Goal: Use online tool/utility: Utilize a website feature to perform a specific function

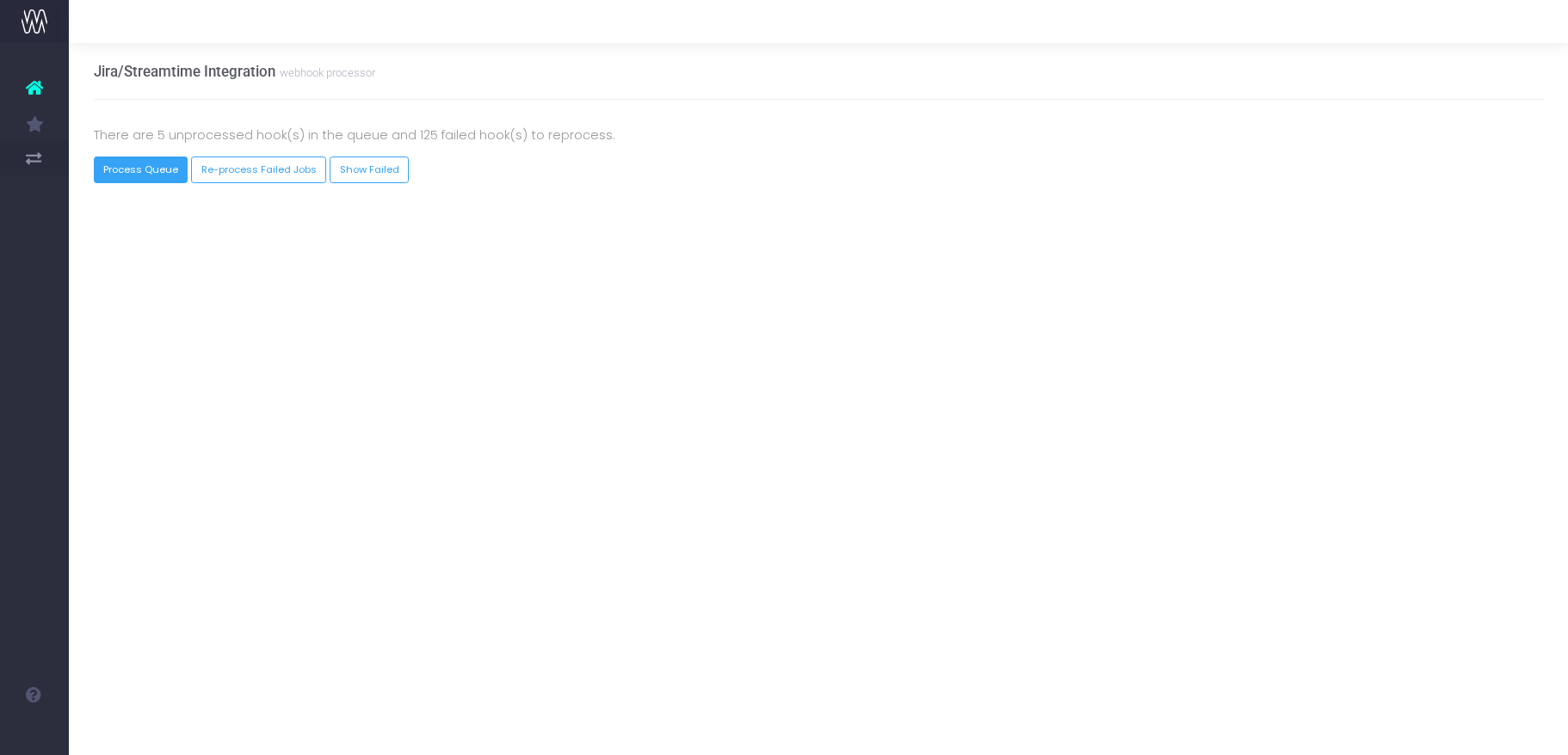
click at [147, 177] on button "Process Queue" at bounding box center [140, 170] width 94 height 26
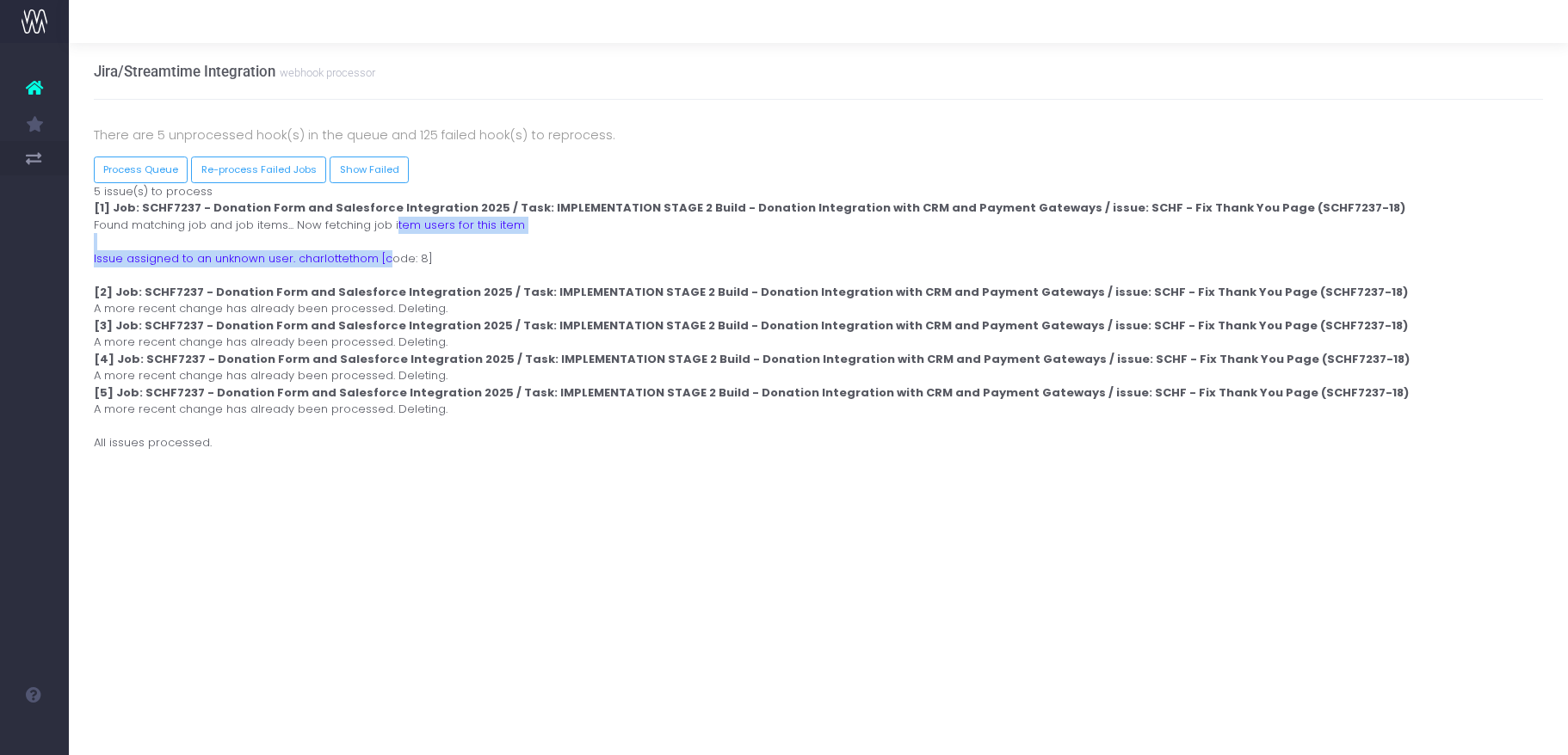
drag, startPoint x: 392, startPoint y: 228, endPoint x: 387, endPoint y: 258, distance: 30.4
click at [387, 258] on div "Process [PERSON_NAME] Webhook 5 issue(s) to process [1] Job: SCHF7237 - Donatio…" at bounding box center [818, 317] width 1476 height 269
click at [349, 271] on div "Process Marlin Webhook 5 issue(s) to process [1] Job: SCHF7237 - Donation Form …" at bounding box center [818, 317] width 1476 height 269
click at [345, 261] on div "Process Marlin Webhook 5 issue(s) to process [1] Job: SCHF7237 - Donation Form …" at bounding box center [818, 317] width 1476 height 269
click at [340, 265] on div "Process Marlin Webhook 5 issue(s) to process [1] Job: SCHF7237 - Donation Form …" at bounding box center [818, 317] width 1476 height 269
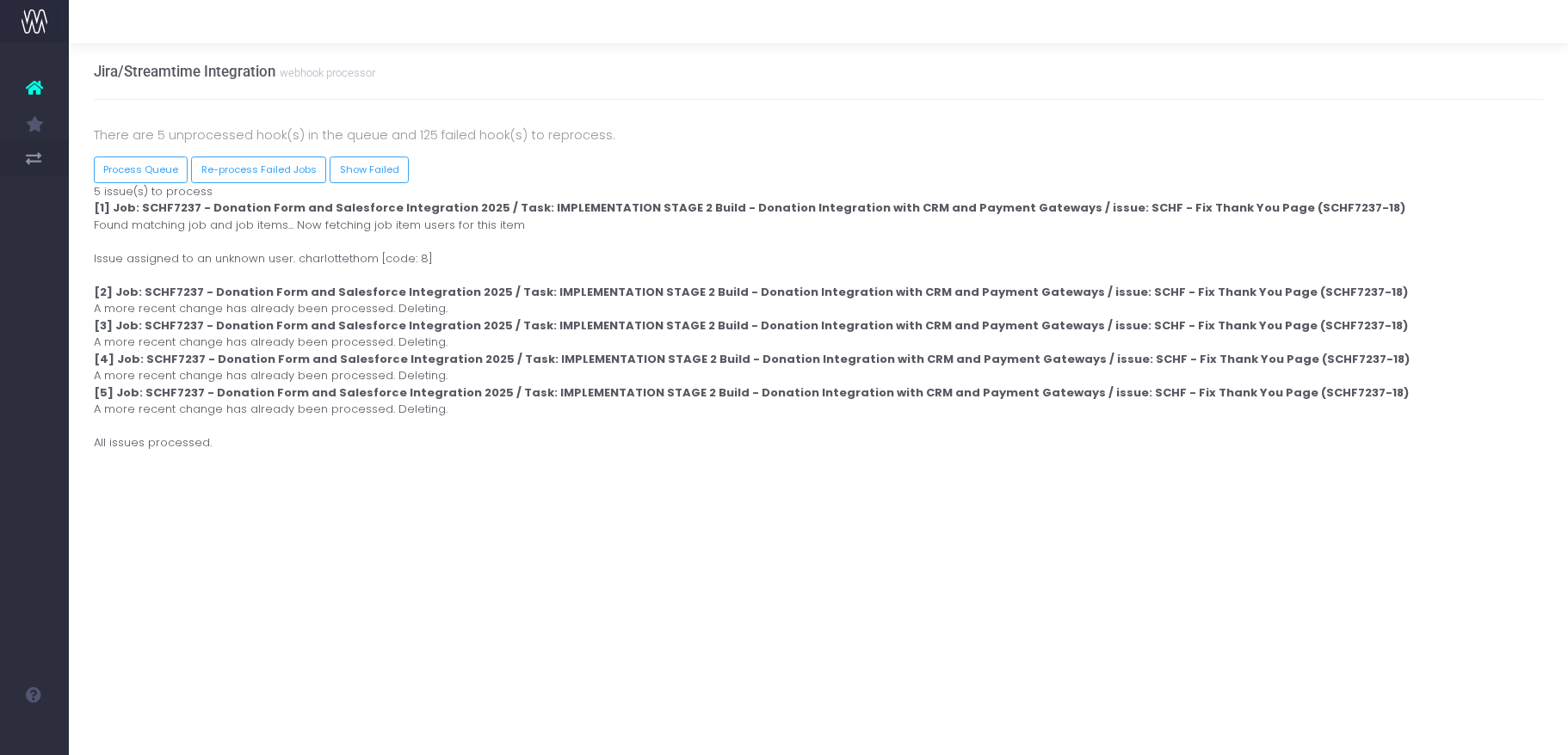
click at [330, 257] on div "Process Marlin Webhook 5 issue(s) to process [1] Job: SCHF7237 - Donation Form …" at bounding box center [818, 317] width 1476 height 269
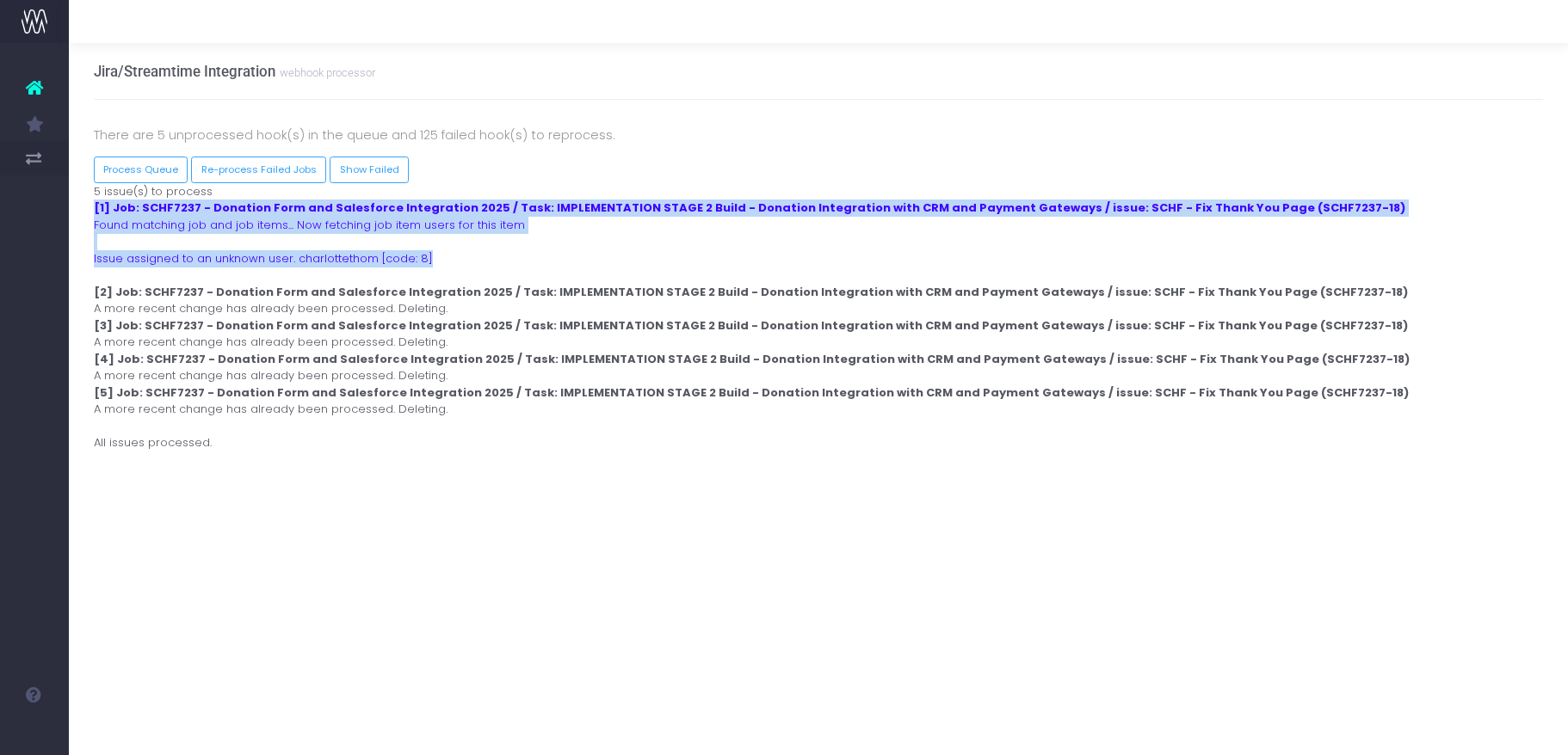
drag, startPoint x: 436, startPoint y: 259, endPoint x: 74, endPoint y: 213, distance: 364.9
click at [74, 213] on div "Jira/Streamtime Integration webhook processor There are 5 unprocessed hook(s) i…" at bounding box center [818, 260] width 1499 height 434
copy div "[1] Job: SCHF7237 - Donation Form and Salesforce Integration 2025 / Task: IMPLE…"
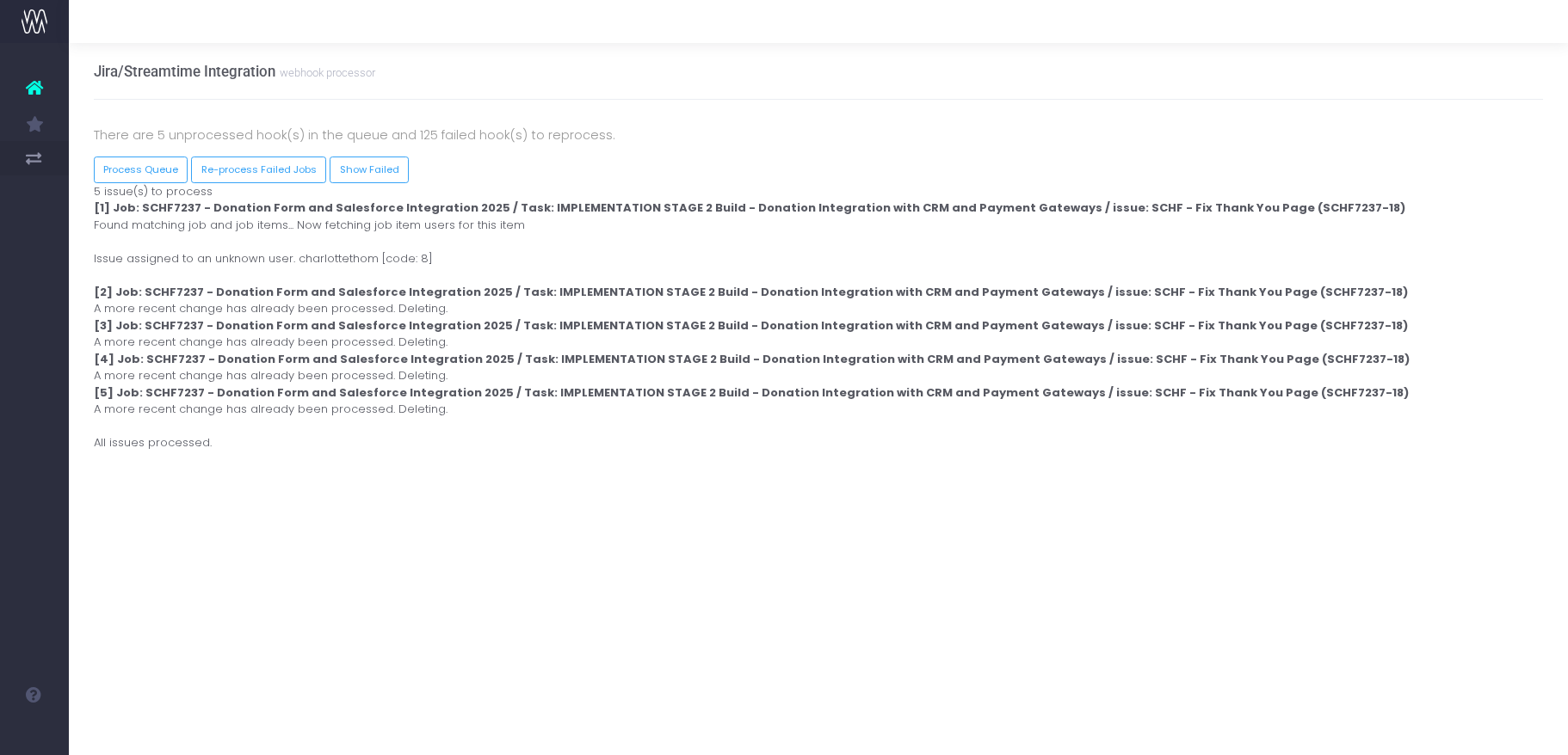
click at [274, 275] on div "Process Marlin Webhook 5 issue(s) to process [1] Job: SCHF7237 - Donation Form …" at bounding box center [818, 317] width 1476 height 269
drag, startPoint x: 292, startPoint y: 261, endPoint x: 370, endPoint y: 261, distance: 78.0
click at [370, 261] on div "Process Marlin Webhook 5 issue(s) to process [1] Job: SCHF7237 - Donation Form …" at bounding box center [818, 317] width 1476 height 269
